Goal: Task Accomplishment & Management: Manage account settings

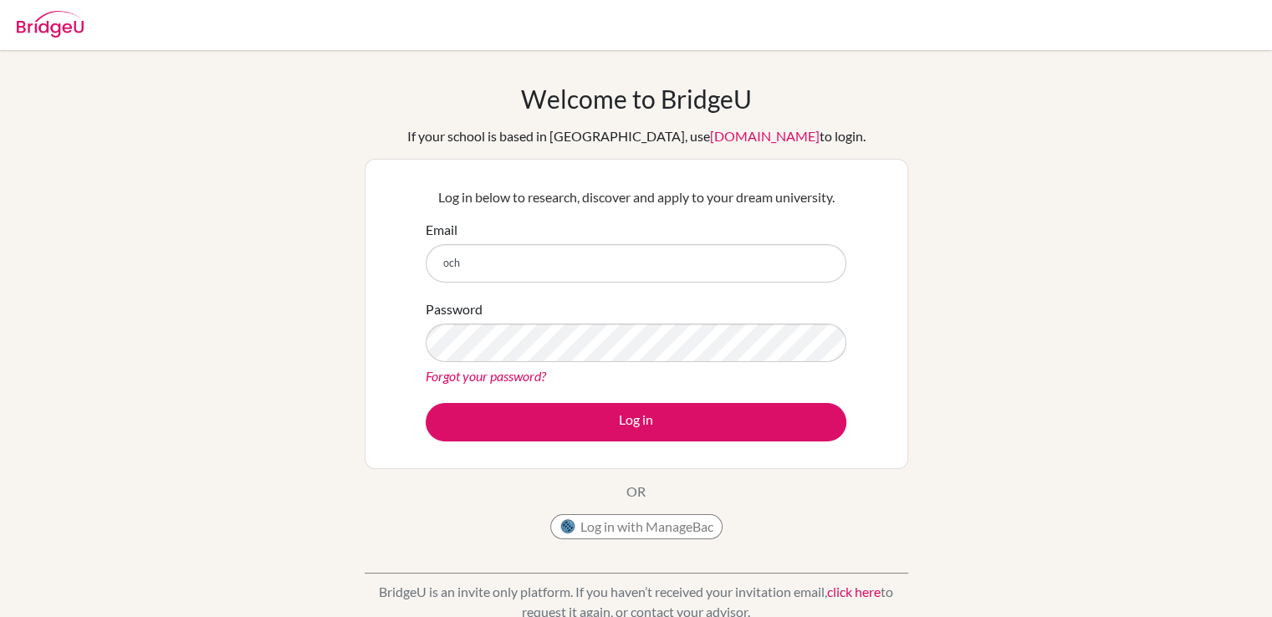
type input "[EMAIL_ADDRESS][DOMAIN_NAME]"
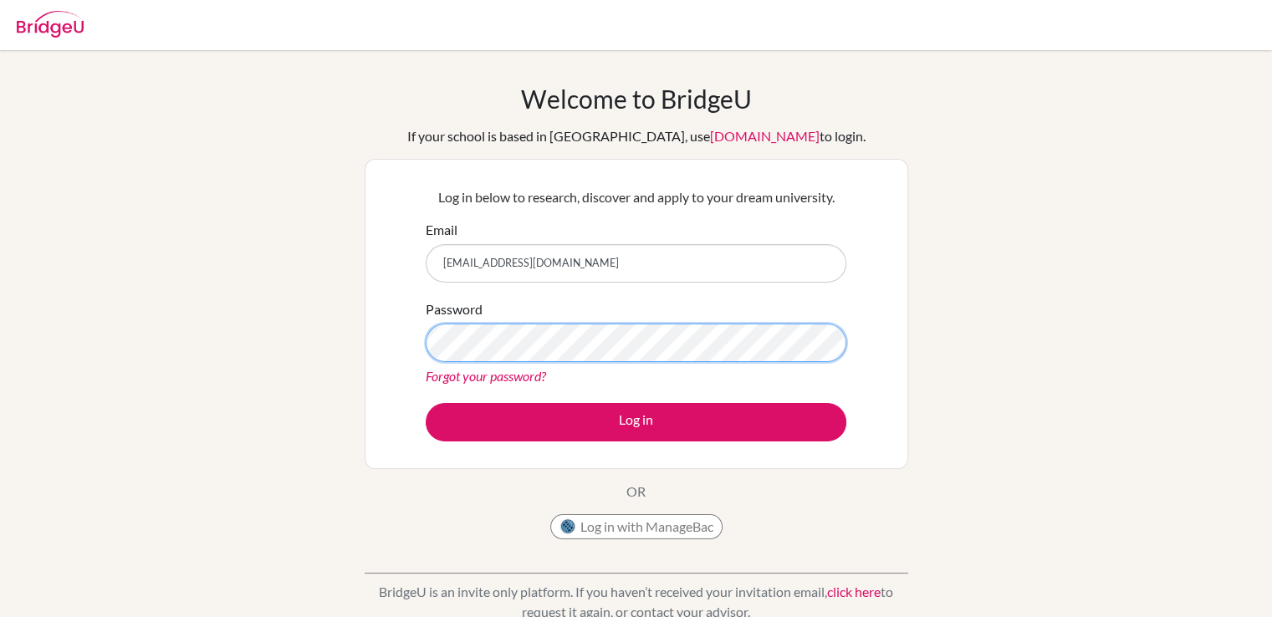
click at [426, 403] on button "Log in" at bounding box center [636, 422] width 421 height 38
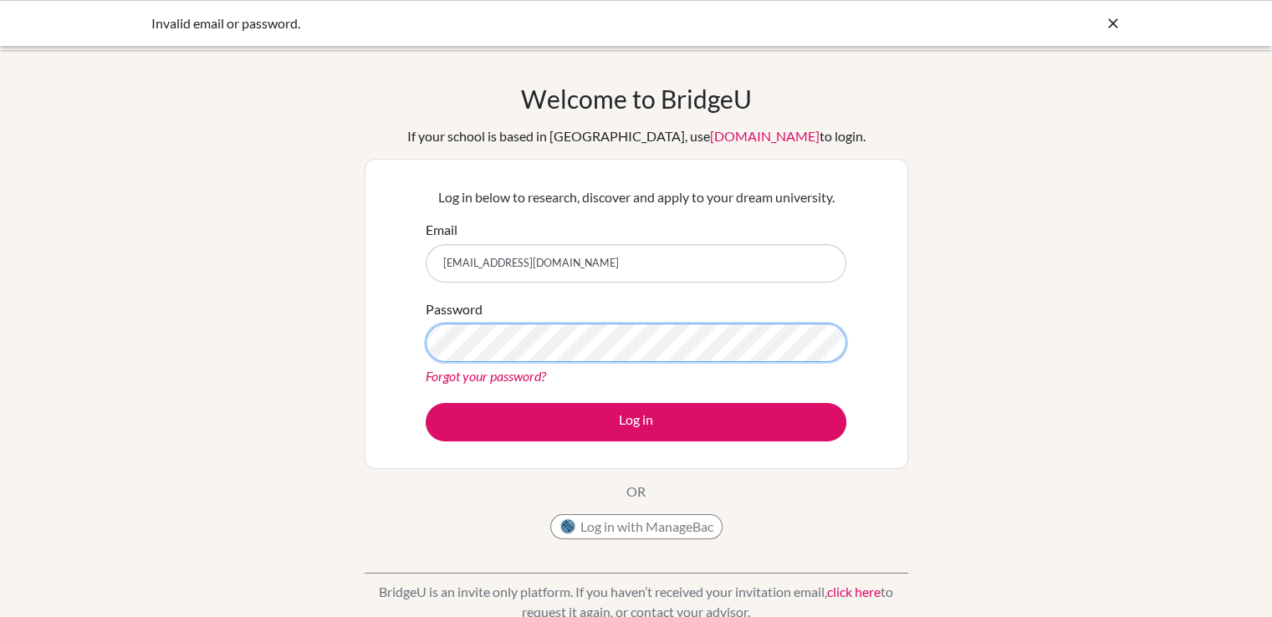
click at [426, 403] on button "Log in" at bounding box center [636, 422] width 421 height 38
click at [239, 326] on div "Welcome to [GEOGRAPHIC_DATA] If your school is based in [GEOGRAPHIC_DATA], use …" at bounding box center [636, 357] width 1272 height 547
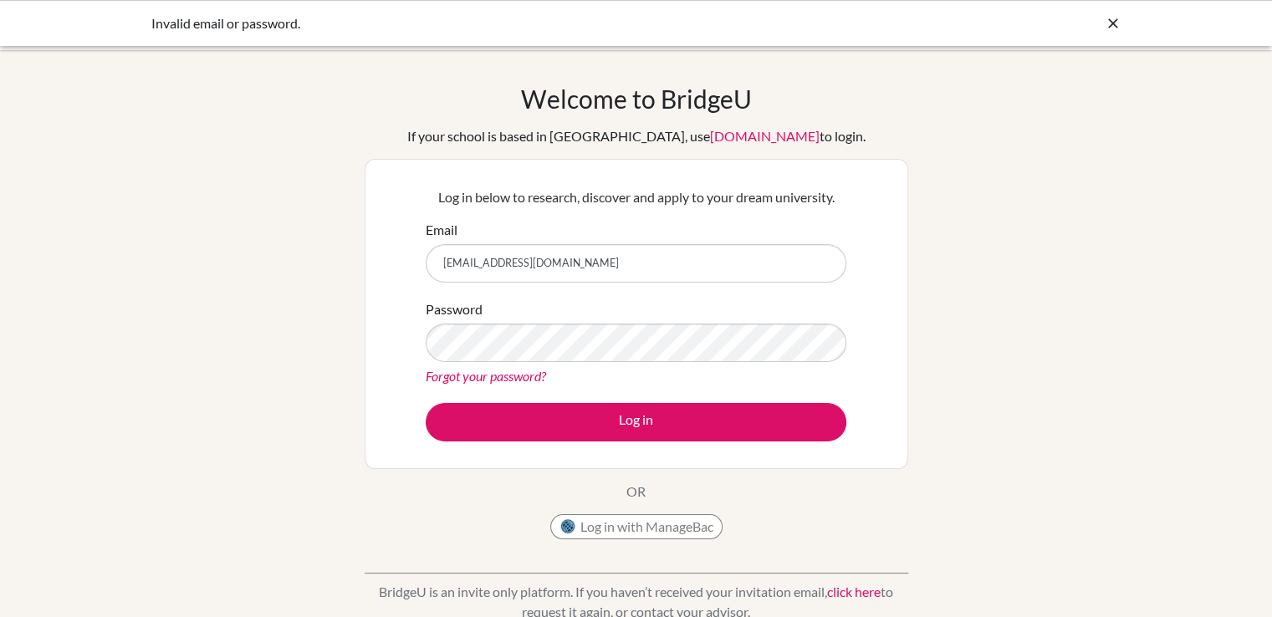
click at [444, 372] on link "Forgot your password?" at bounding box center [486, 376] width 120 height 16
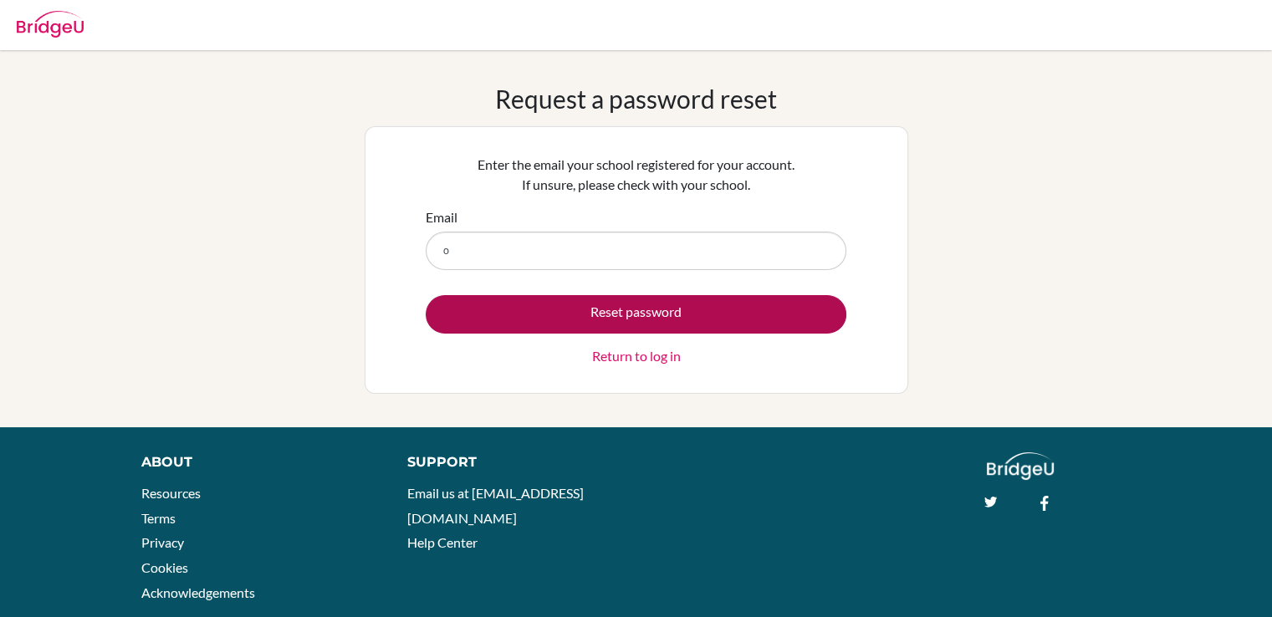
type input "[EMAIL_ADDRESS][DOMAIN_NAME]"
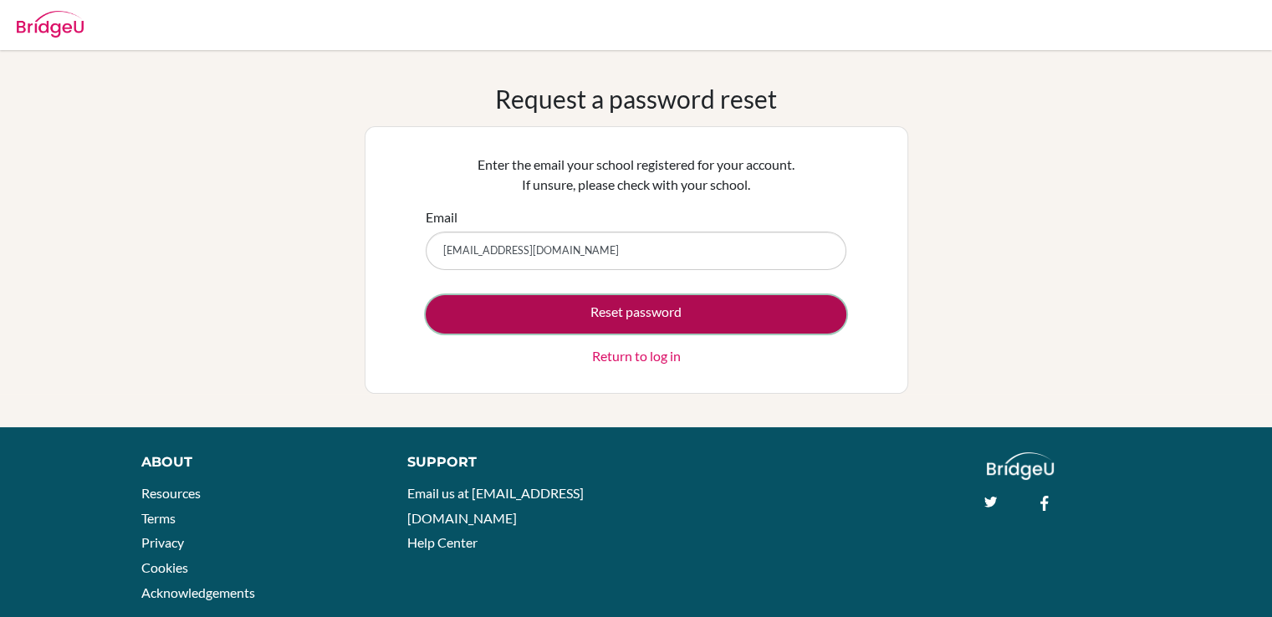
click at [540, 311] on button "Reset password" at bounding box center [636, 314] width 421 height 38
